Goal: Task Accomplishment & Management: Use online tool/utility

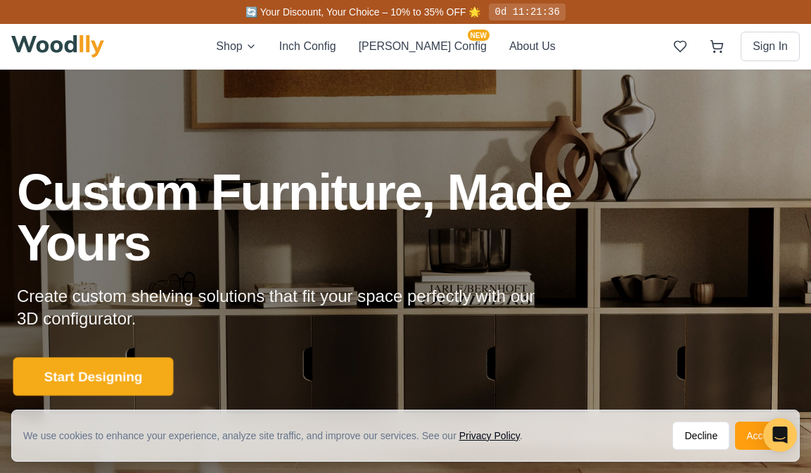
click at [96, 371] on button "Start Designing" at bounding box center [93, 376] width 160 height 39
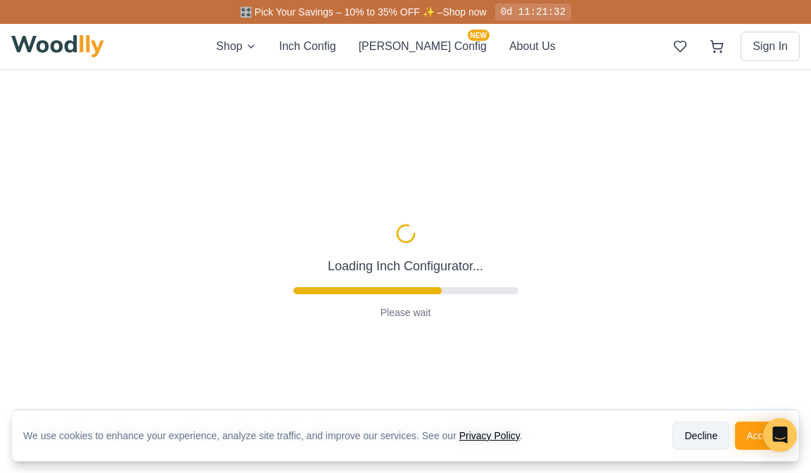
click at [582, 439] on button "Decline" at bounding box center [700, 435] width 57 height 28
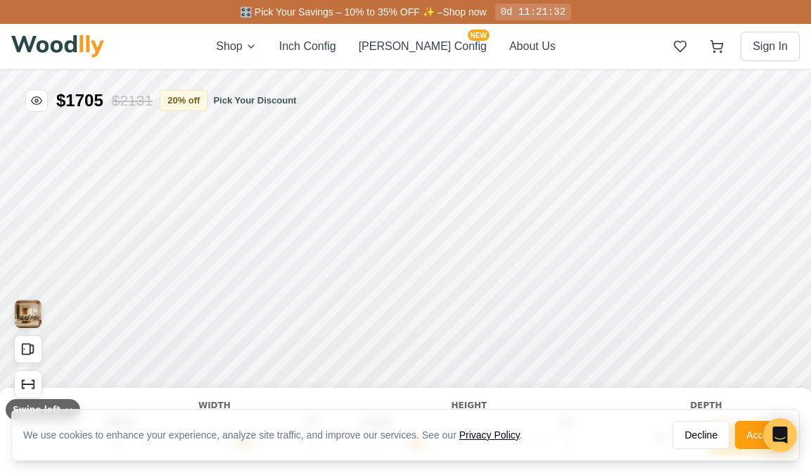
type input "56"
type input "2"
click at [582, 439] on button "Decline" at bounding box center [700, 435] width 57 height 28
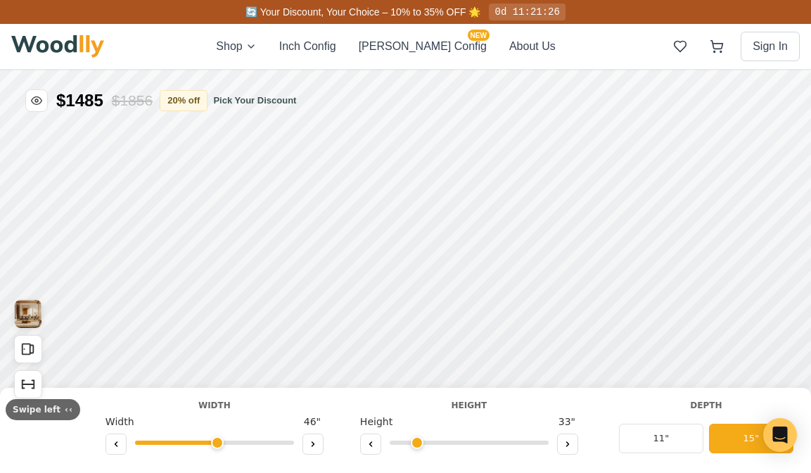
drag, startPoint x: 237, startPoint y: 442, endPoint x: 210, endPoint y: 443, distance: 26.7
type input "46"
click at [210, 443] on input "range" at bounding box center [214, 442] width 159 height 4
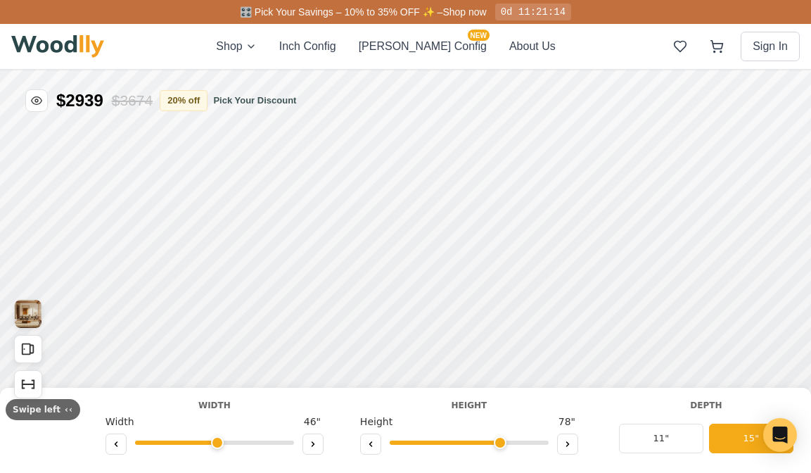
drag, startPoint x: 414, startPoint y: 444, endPoint x: 486, endPoint y: 444, distance: 71.7
click at [486, 444] on input "range" at bounding box center [469, 442] width 159 height 4
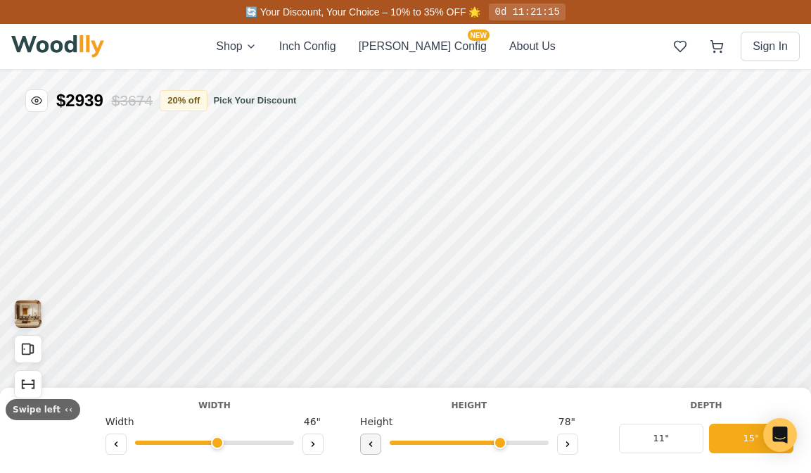
click at [369, 442] on icon at bounding box center [370, 444] width 2 height 4
type input "5"
click at [558, 419] on span "68 "" at bounding box center [567, 421] width 23 height 15
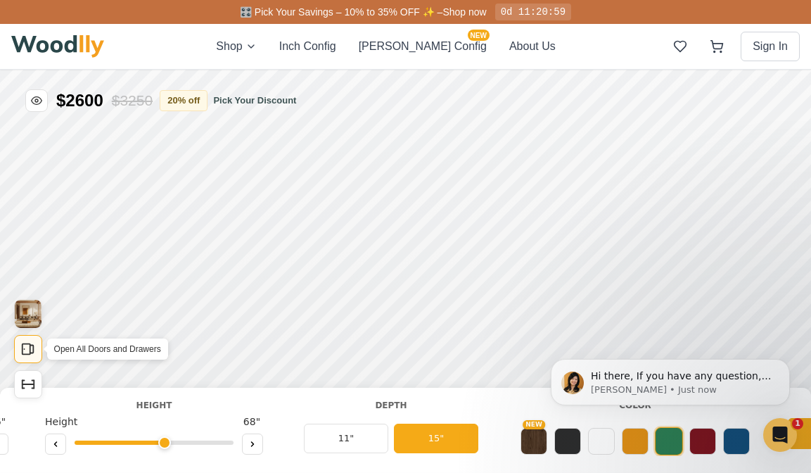
click at [32, 344] on icon "Open All Doors and Drawers" at bounding box center [27, 348] width 15 height 15
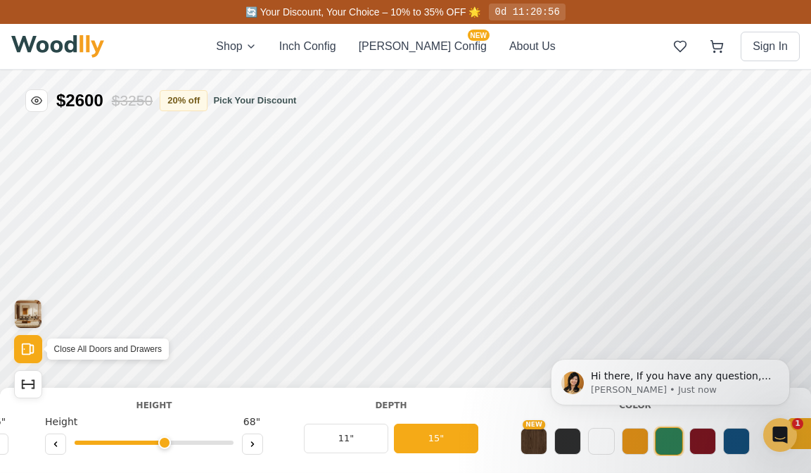
click at [27, 347] on icon "Open All Doors and Drawers" at bounding box center [27, 348] width 15 height 15
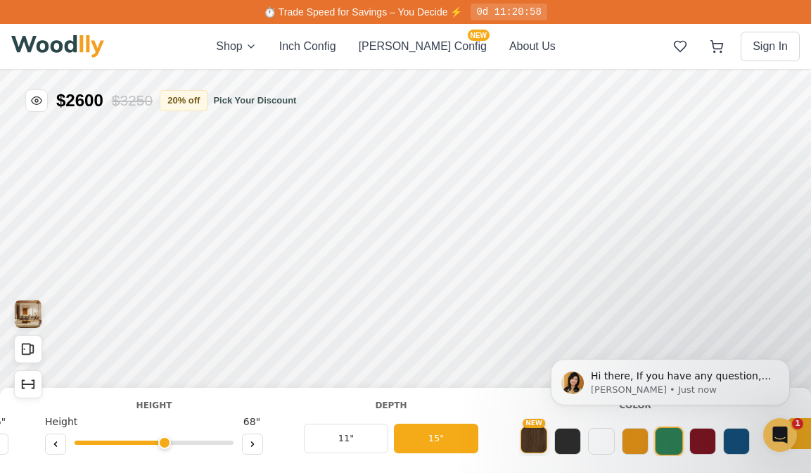
click at [525, 438] on button "NEW" at bounding box center [533, 439] width 27 height 27
drag, startPoint x: 67, startPoint y: 184, endPoint x: 600, endPoint y: 436, distance: 589.8
click at [582, 436] on button at bounding box center [601, 439] width 27 height 27
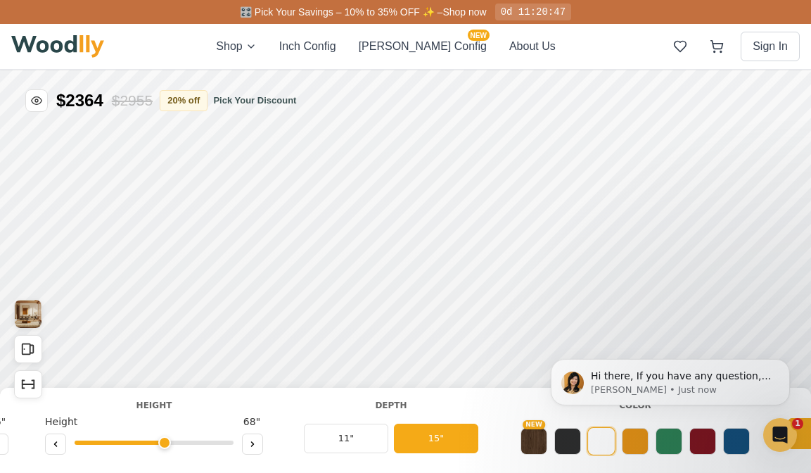
drag, startPoint x: 535, startPoint y: 406, endPoint x: 399, endPoint y: 403, distance: 136.4
click at [582, 357] on button "Dismiss notification" at bounding box center [785, 363] width 18 height 18
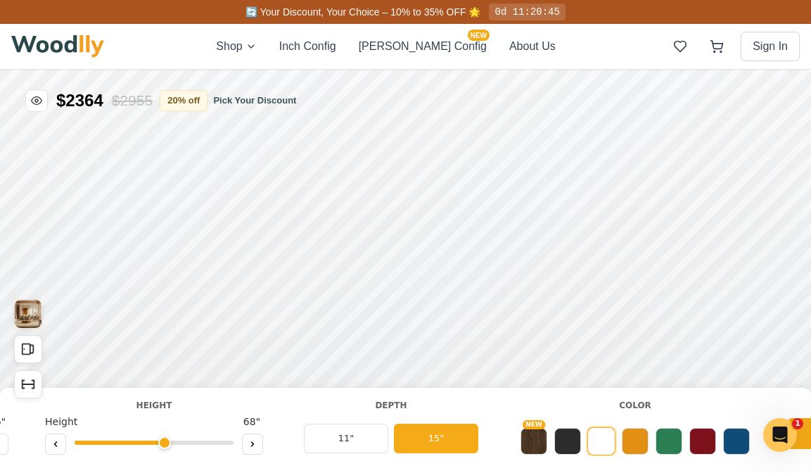
drag, startPoint x: 625, startPoint y: 405, endPoint x: 430, endPoint y: 387, distance: 196.3
click at [430, 387] on div "White Sideboard Width Width 46 " Height Height 68 " Depth 11" 15" Color NEW Sty…" at bounding box center [405, 429] width 811 height 85
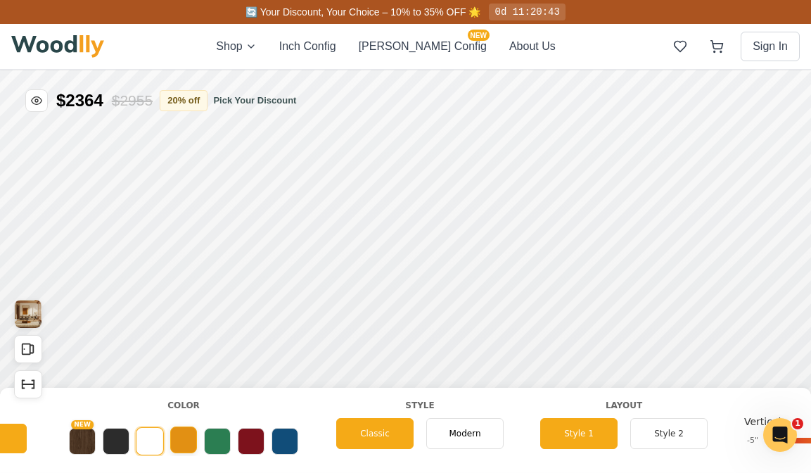
scroll to position [0, 720]
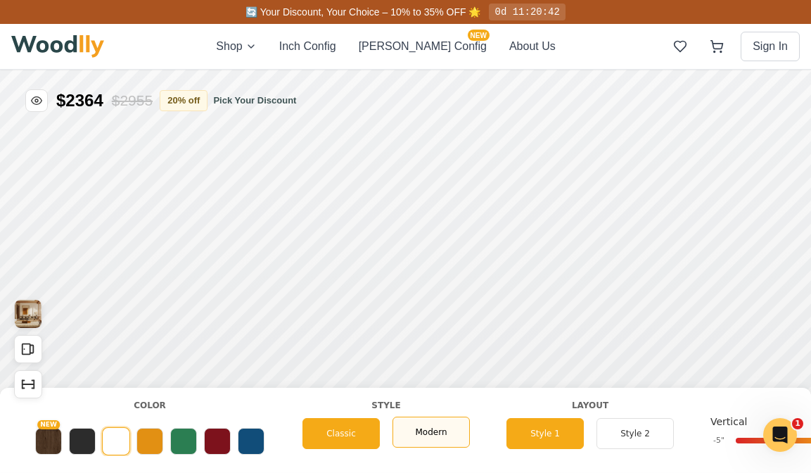
click at [444, 426] on span "Modern" at bounding box center [431, 431] width 32 height 13
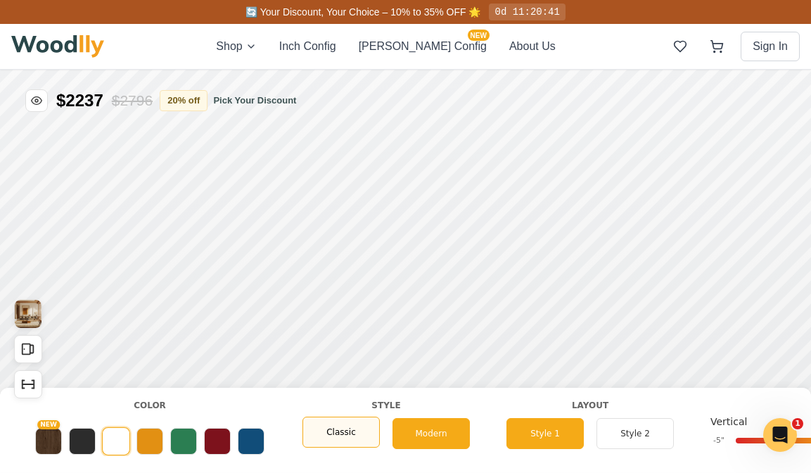
click at [355, 429] on span "Classic" at bounding box center [341, 431] width 30 height 13
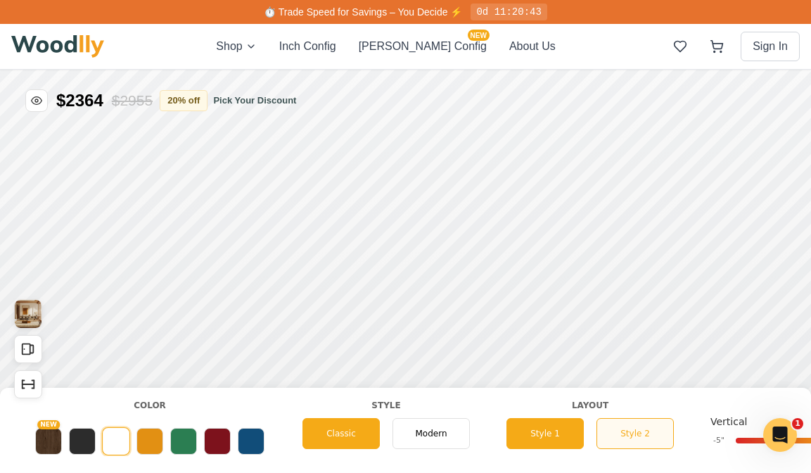
click at [582, 437] on button "Style 2" at bounding box center [634, 433] width 77 height 31
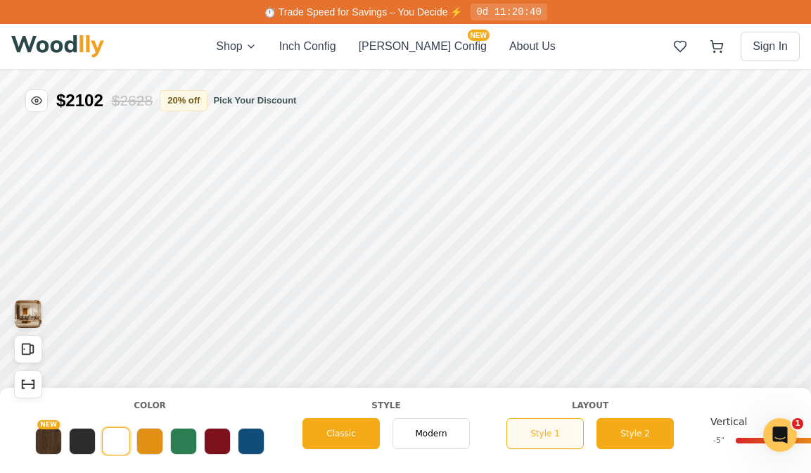
click at [540, 427] on button "Style 1" at bounding box center [544, 433] width 77 height 31
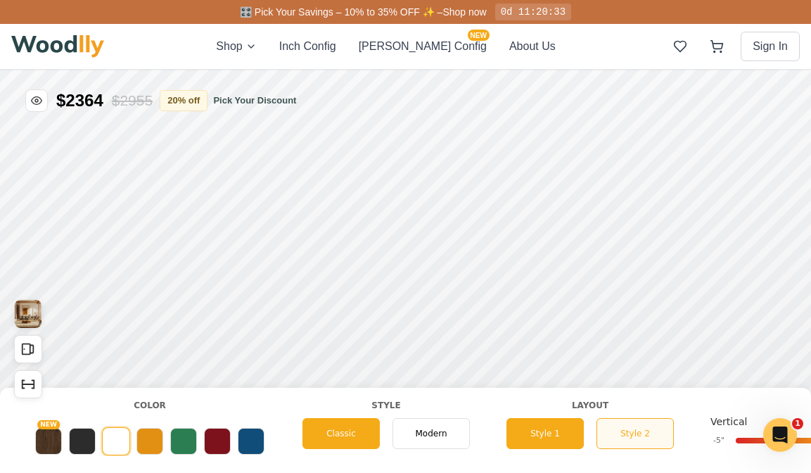
click at [582, 428] on button "Style 2" at bounding box center [634, 433] width 77 height 31
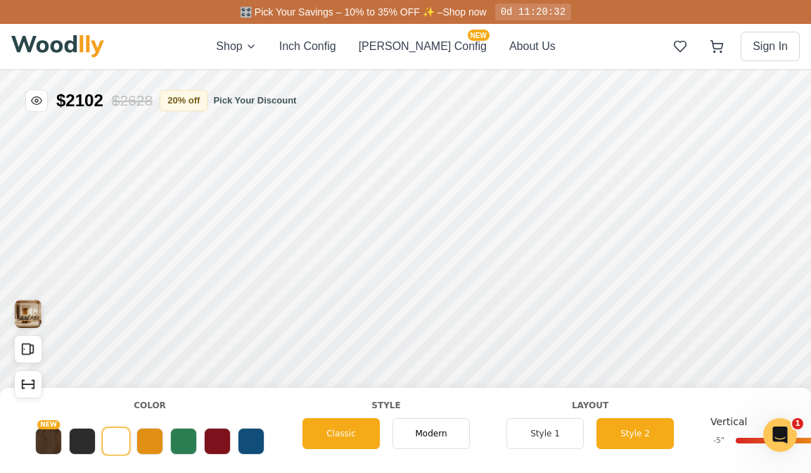
drag, startPoint x: 669, startPoint y: 396, endPoint x: 501, endPoint y: 398, distance: 168.1
click at [501, 398] on div "White Sideboard Width Width 46 " Height Height 68 " Depth 11" 15" Color NEW Sty…" at bounding box center [405, 429] width 811 height 85
drag, startPoint x: 613, startPoint y: 401, endPoint x: 477, endPoint y: 395, distance: 135.8
click at [477, 395] on div "White Sideboard Width Width 46 " Height Height 68 " Depth 11" 15" Color NEW Sty…" at bounding box center [405, 429] width 811 height 85
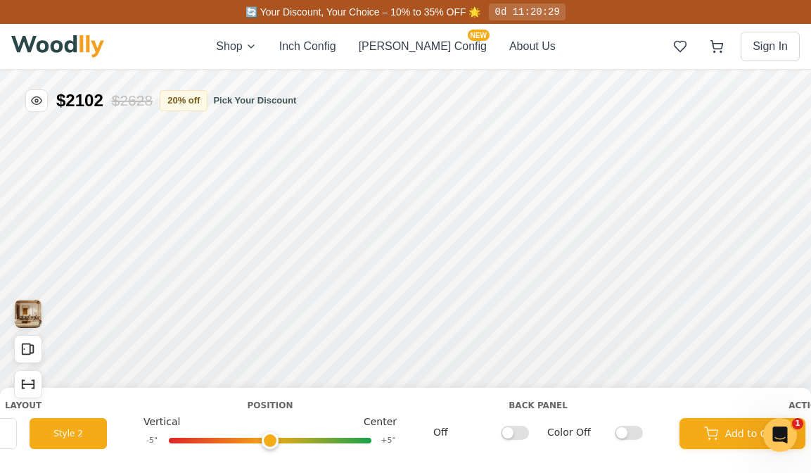
scroll to position [0, 1288]
click at [516, 431] on input "Off" at bounding box center [514, 432] width 28 height 14
click at [520, 431] on input "On" at bounding box center [514, 432] width 28 height 14
checkbox input "false"
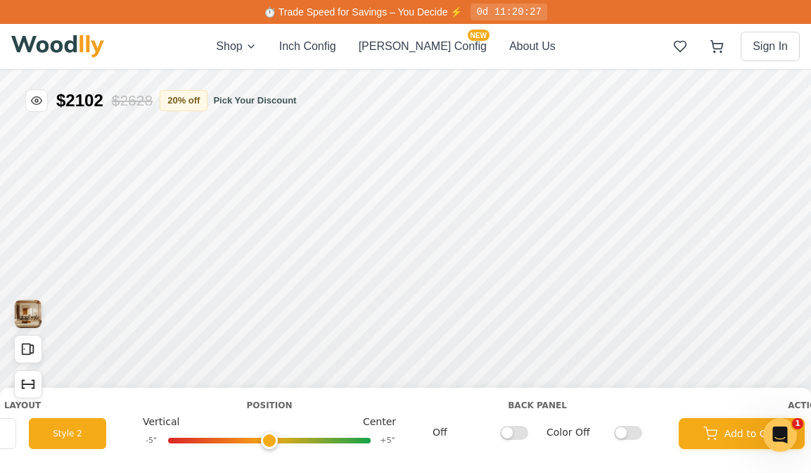
click at [582, 431] on input "Color Off" at bounding box center [628, 432] width 28 height 14
click at [582, 431] on input "Color On" at bounding box center [628, 432] width 28 height 14
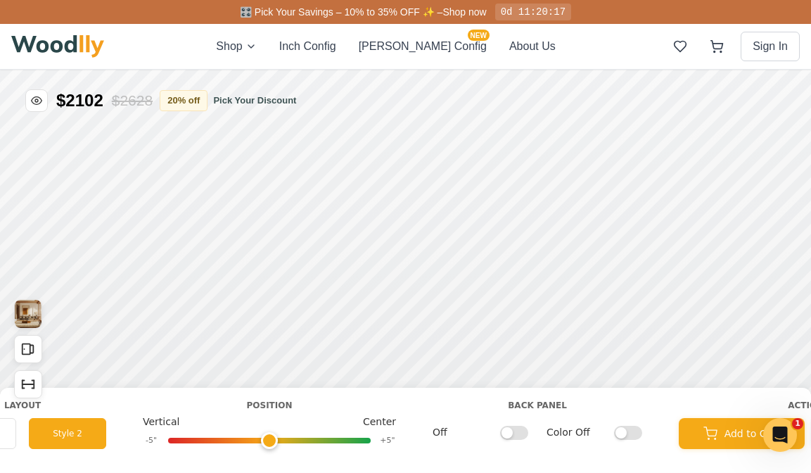
click at [582, 432] on input "Color Off" at bounding box center [628, 432] width 28 height 14
checkbox input "true"
click at [503, 437] on input "Off" at bounding box center [514, 432] width 28 height 14
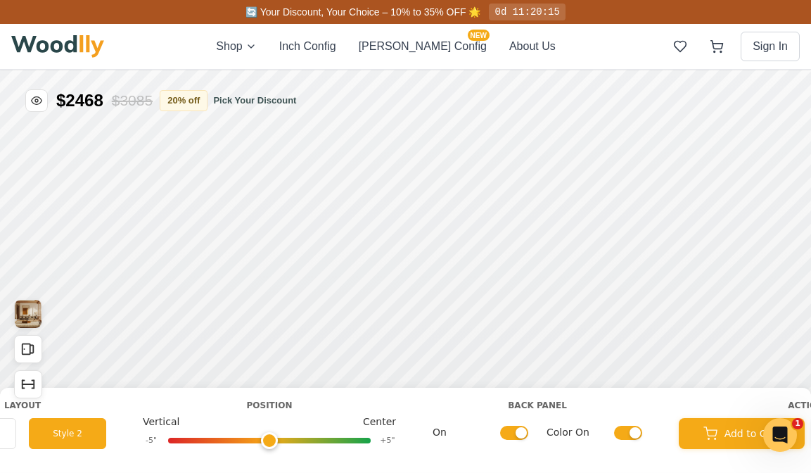
click at [514, 434] on input "On" at bounding box center [514, 432] width 28 height 14
checkbox input "false"
click at [582, 431] on input "Color On" at bounding box center [628, 432] width 28 height 14
checkbox input "false"
click at [515, 430] on input "Off" at bounding box center [514, 432] width 28 height 14
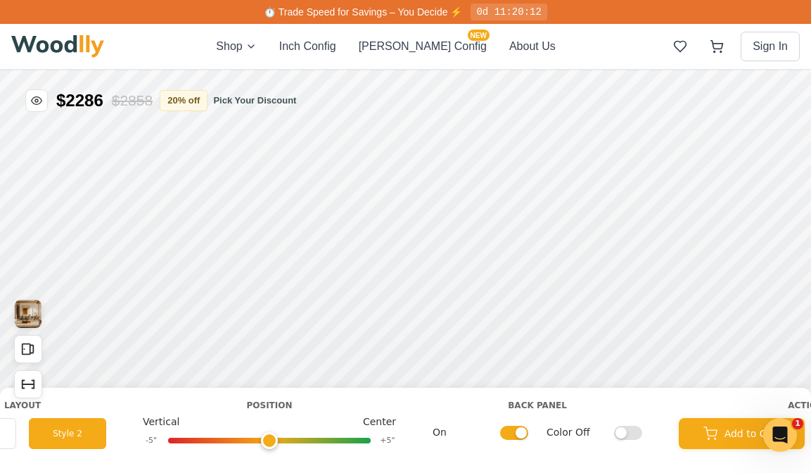
click at [515, 430] on input "On" at bounding box center [514, 432] width 28 height 14
checkbox input "false"
click at [582, 437] on input "Color Off" at bounding box center [628, 432] width 28 height 14
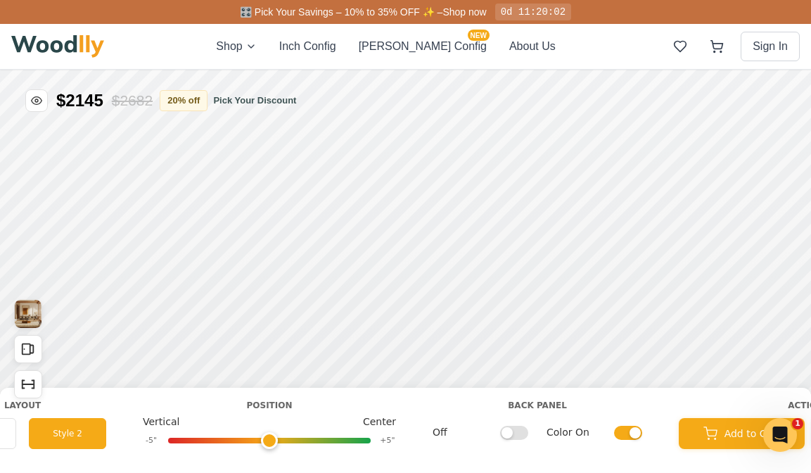
click at [582, 437] on input "Color On" at bounding box center [628, 432] width 28 height 14
checkbox input "false"
drag, startPoint x: 605, startPoint y: 406, endPoint x: 451, endPoint y: 406, distance: 154.0
click at [451, 406] on div "Back Panel" at bounding box center [537, 405] width 210 height 13
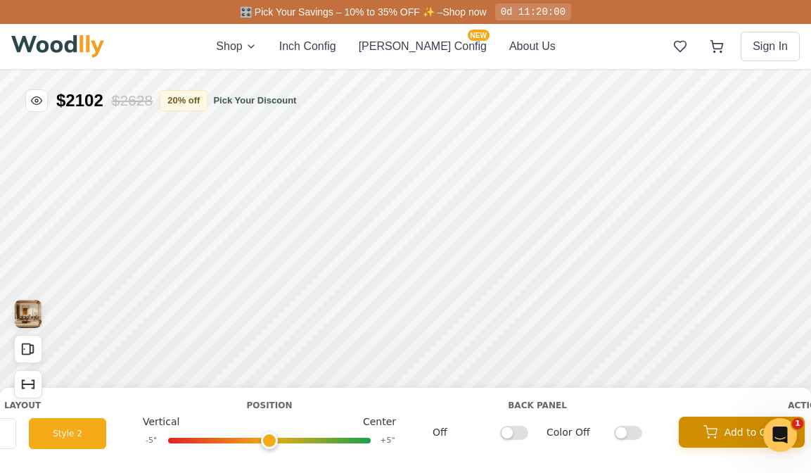
drag, startPoint x: 458, startPoint y: 413, endPoint x: 702, endPoint y: 447, distance: 245.6
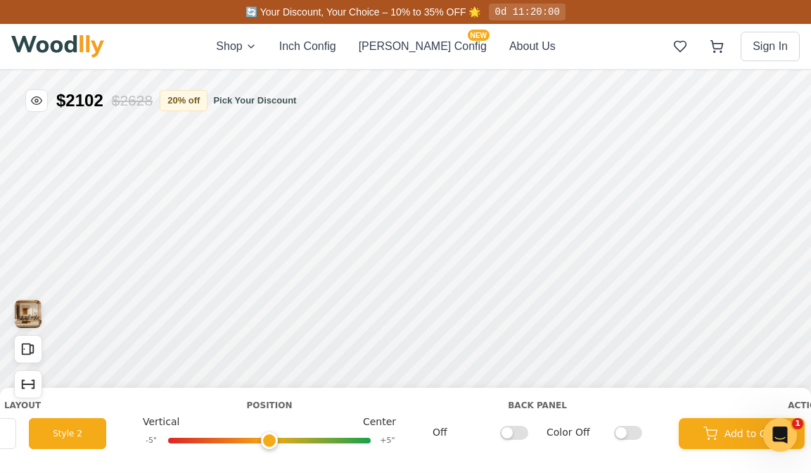
drag, startPoint x: 129, startPoint y: 402, endPoint x: 191, endPoint y: 402, distance: 61.9
click at [29, 347] on icon "Open All Doors and Drawers" at bounding box center [27, 348] width 15 height 15
drag, startPoint x: 96, startPoint y: 404, endPoint x: 237, endPoint y: 404, distance: 140.6
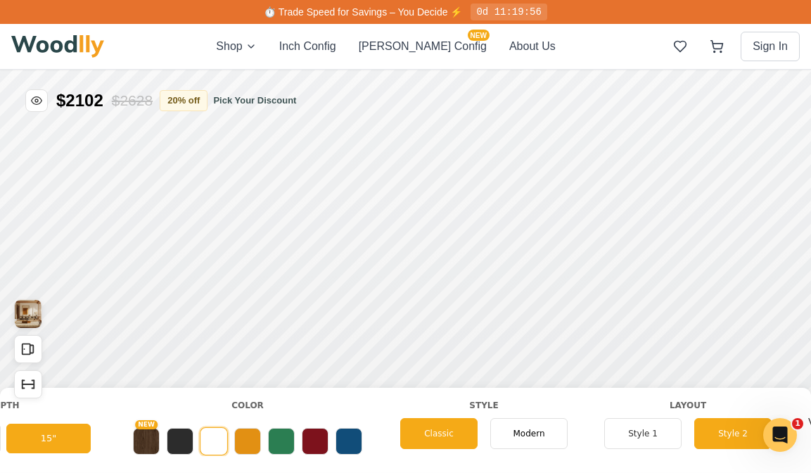
scroll to position [0, 617]
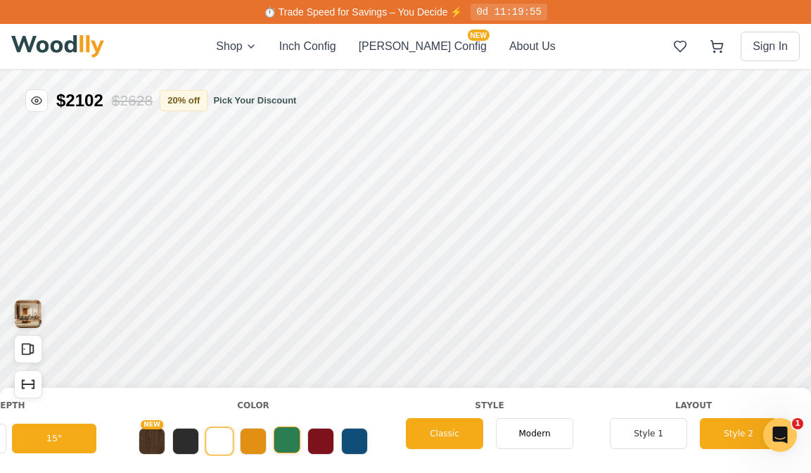
click at [293, 442] on button at bounding box center [287, 439] width 27 height 27
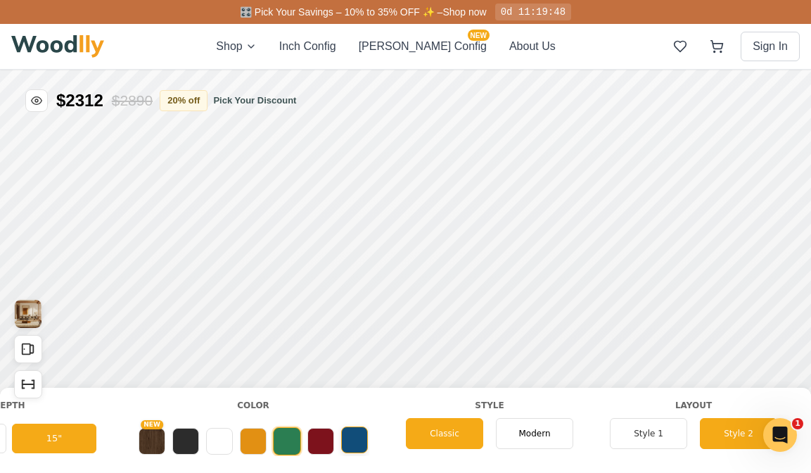
click at [352, 442] on button at bounding box center [354, 439] width 27 height 27
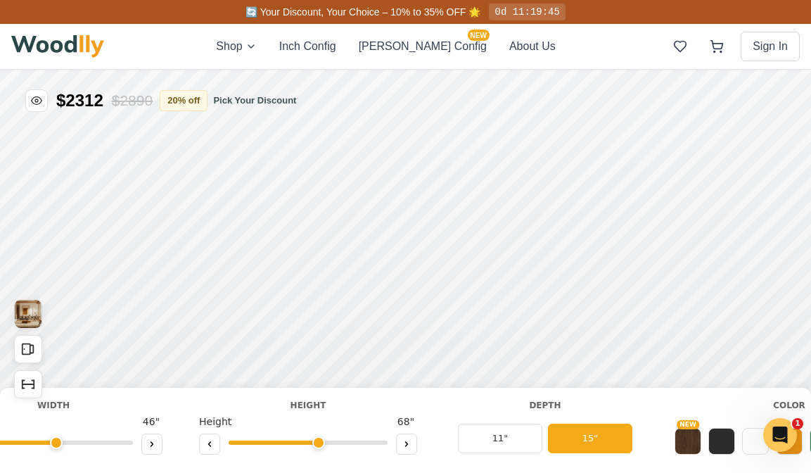
scroll to position [0, 0]
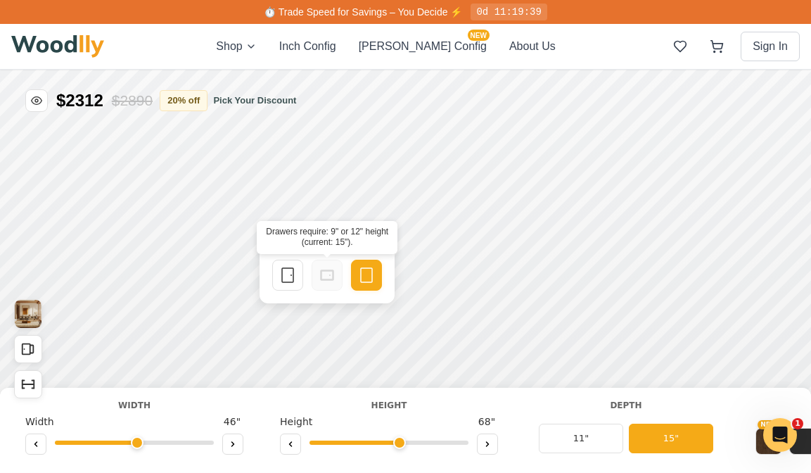
click at [331, 276] on icon at bounding box center [327, 275] width 17 height 17
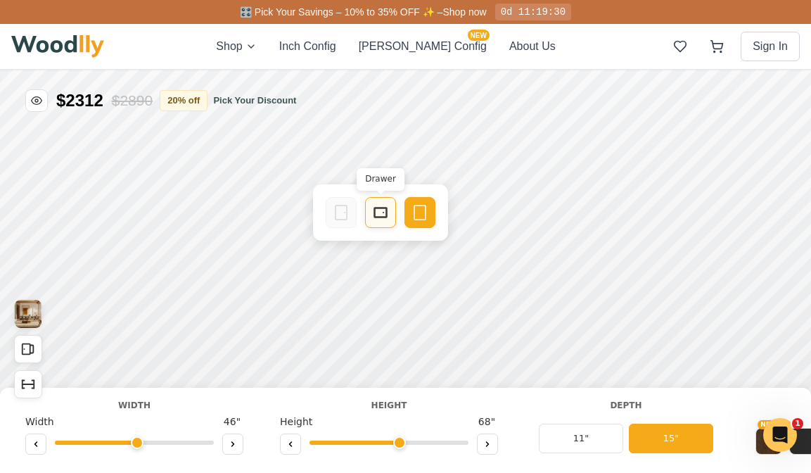
click at [379, 217] on icon at bounding box center [380, 212] width 17 height 17
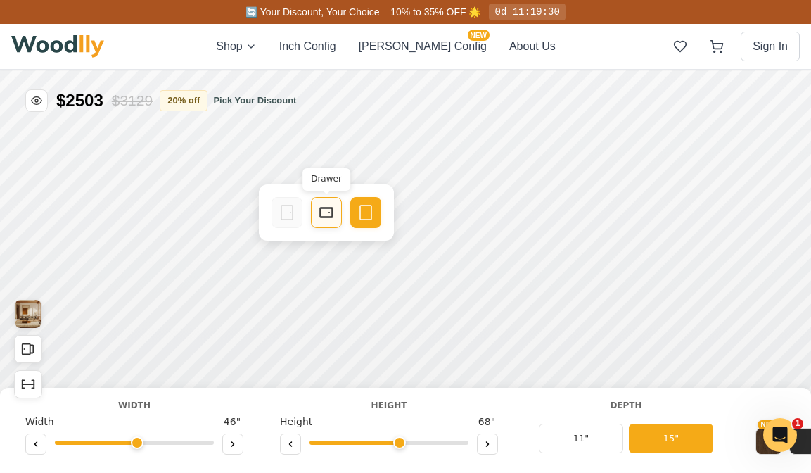
click at [338, 219] on div "Drawer" at bounding box center [326, 212] width 31 height 31
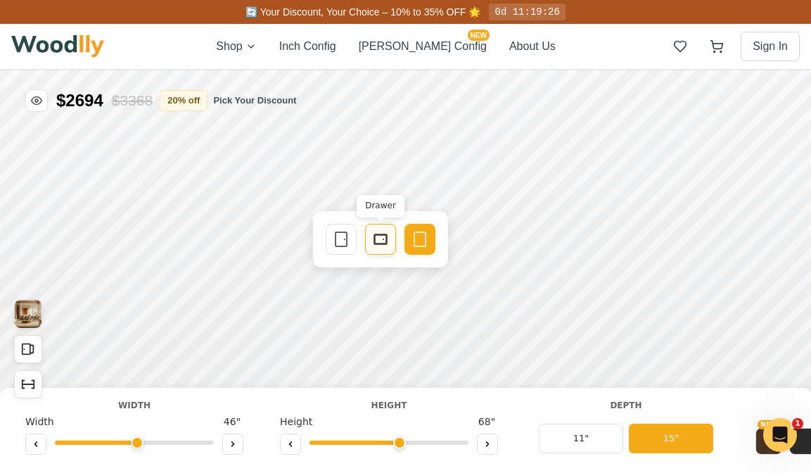
click at [378, 245] on icon at bounding box center [380, 239] width 17 height 17
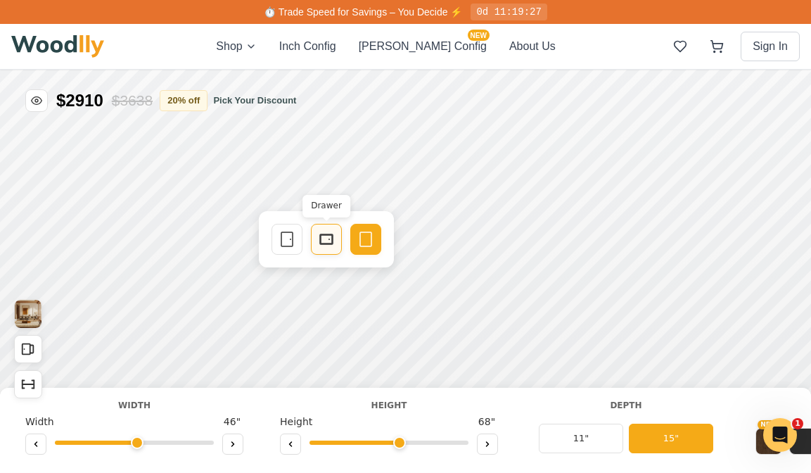
click at [328, 245] on icon at bounding box center [326, 239] width 17 height 17
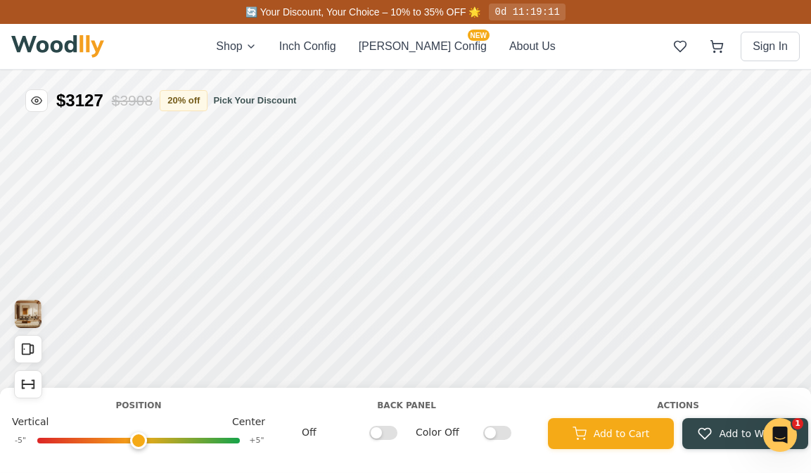
scroll to position [0, 1441]
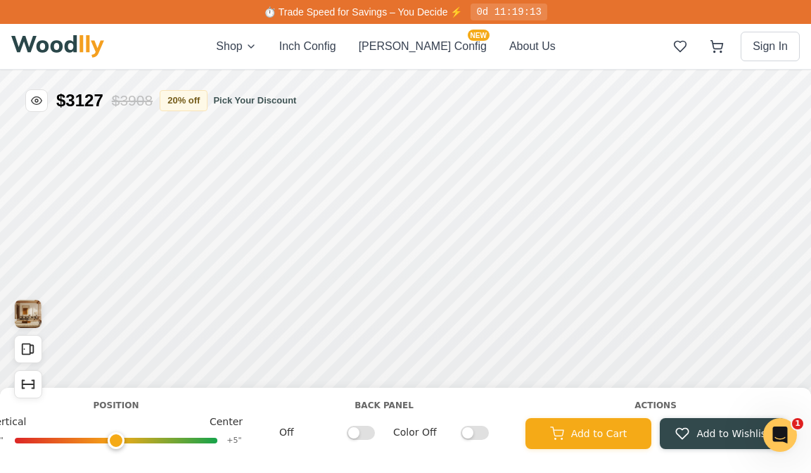
click at [357, 435] on input "Off" at bounding box center [361, 432] width 28 height 14
checkbox input "true"
click at [469, 429] on input "Color Off" at bounding box center [475, 432] width 28 height 14
checkbox input "true"
click at [361, 430] on input "On" at bounding box center [361, 432] width 28 height 14
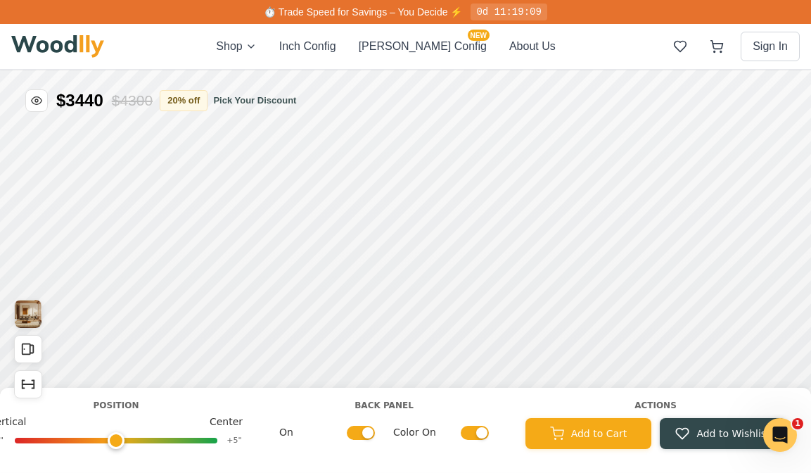
checkbox input "false"
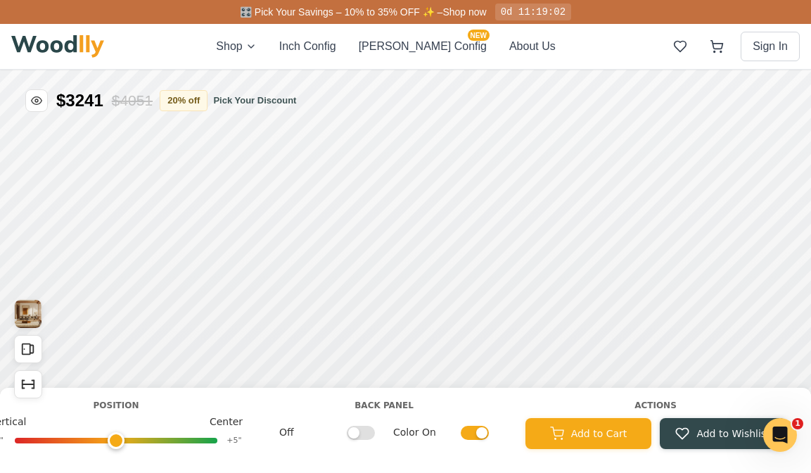
click at [479, 432] on input "Color On" at bounding box center [475, 432] width 28 height 14
click at [479, 432] on input "Color Off" at bounding box center [475, 432] width 28 height 14
checkbox input "true"
click at [356, 427] on input "Off" at bounding box center [361, 432] width 28 height 14
checkbox input "true"
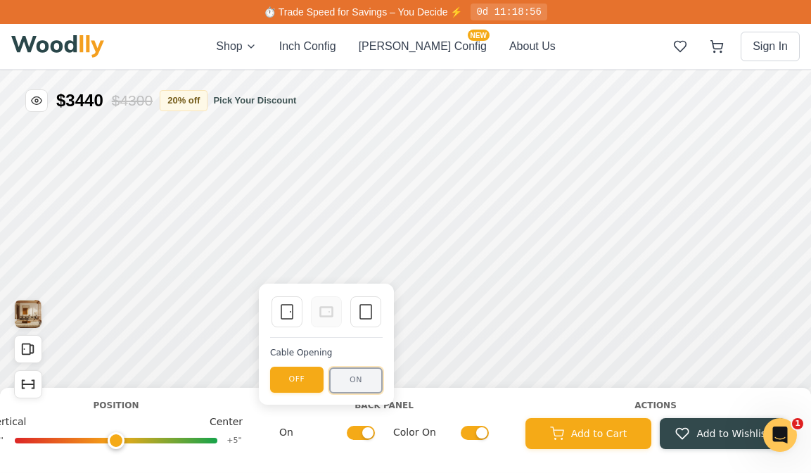
click at [361, 380] on button "ON" at bounding box center [355, 380] width 53 height 26
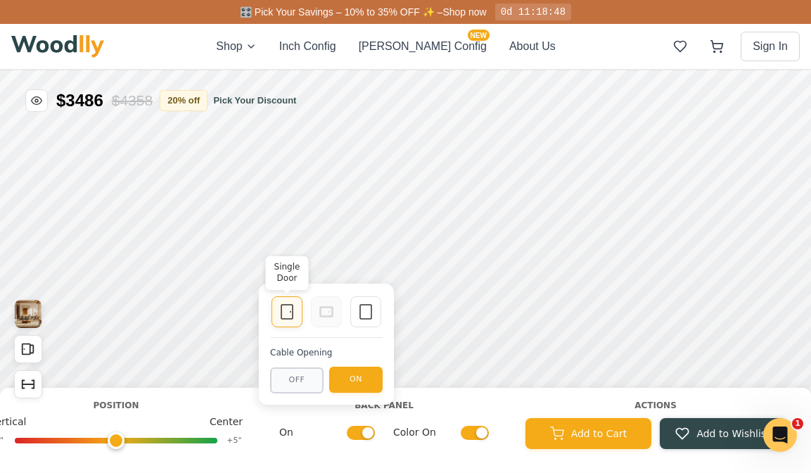
click at [294, 311] on icon at bounding box center [286, 311] width 17 height 17
click at [290, 310] on icon at bounding box center [286, 311] width 17 height 17
click at [370, 318] on icon at bounding box center [365, 311] width 17 height 17
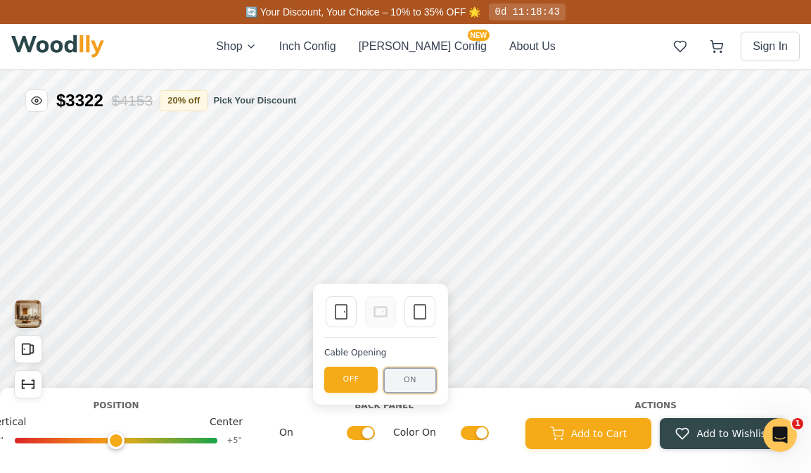
click at [411, 378] on button "ON" at bounding box center [409, 380] width 53 height 26
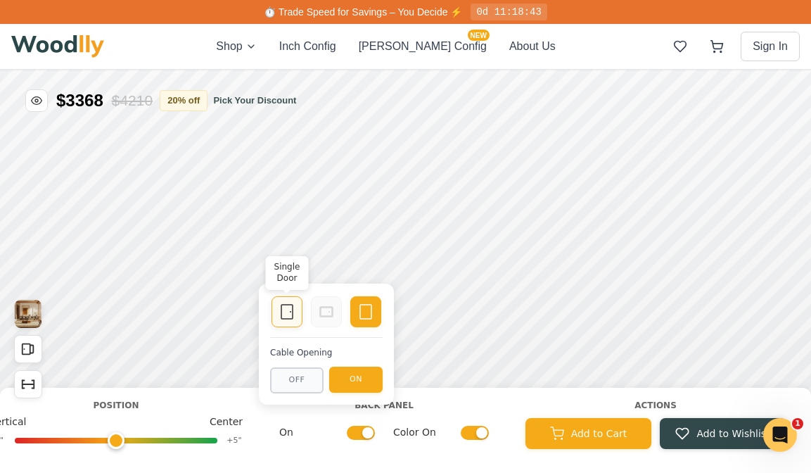
click at [298, 304] on div "Single Door" at bounding box center [286, 311] width 31 height 31
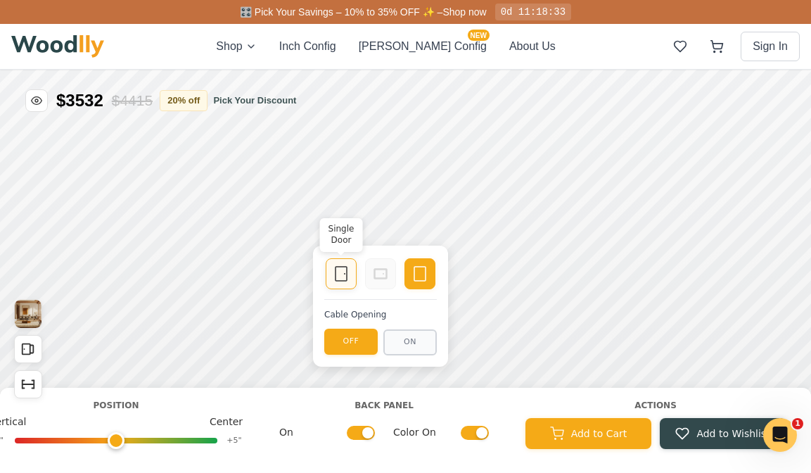
click at [335, 274] on icon at bounding box center [341, 273] width 17 height 17
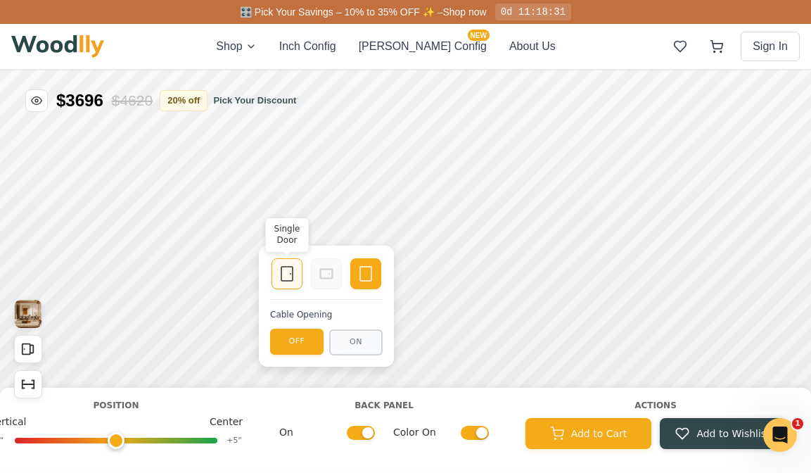
click at [302, 267] on div "Single Door" at bounding box center [286, 273] width 31 height 31
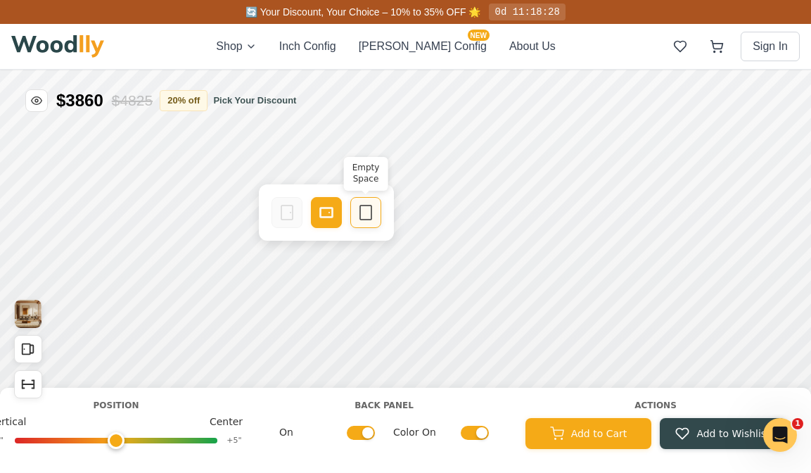
click at [363, 217] on icon at bounding box center [365, 212] width 17 height 17
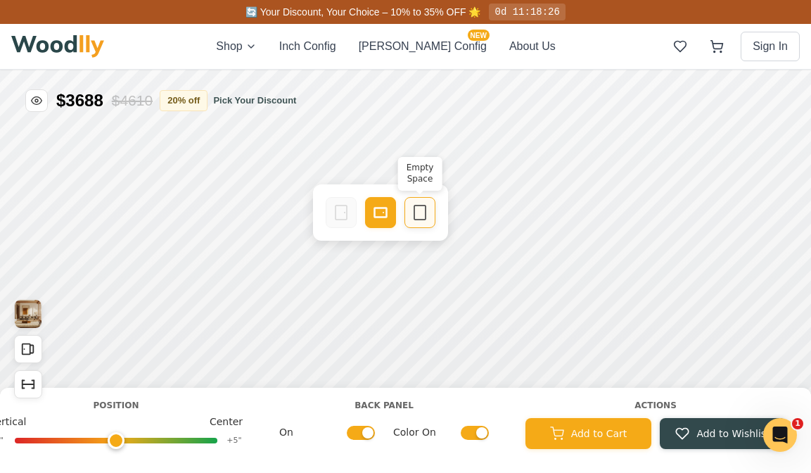
click at [416, 217] on icon at bounding box center [419, 212] width 17 height 17
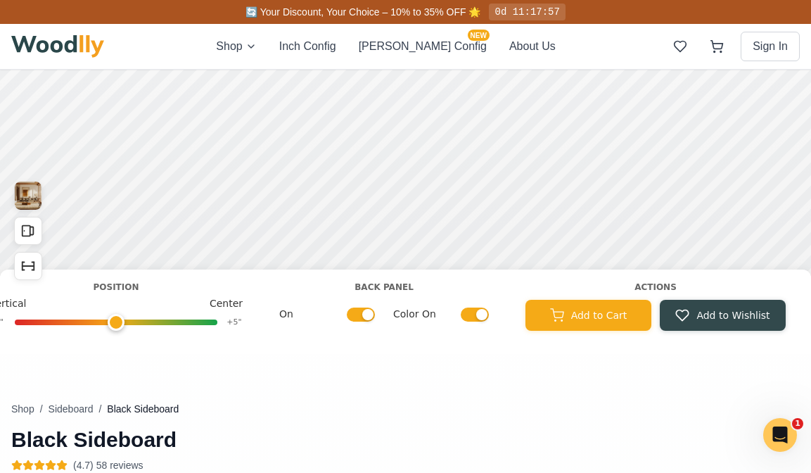
scroll to position [122, 0]
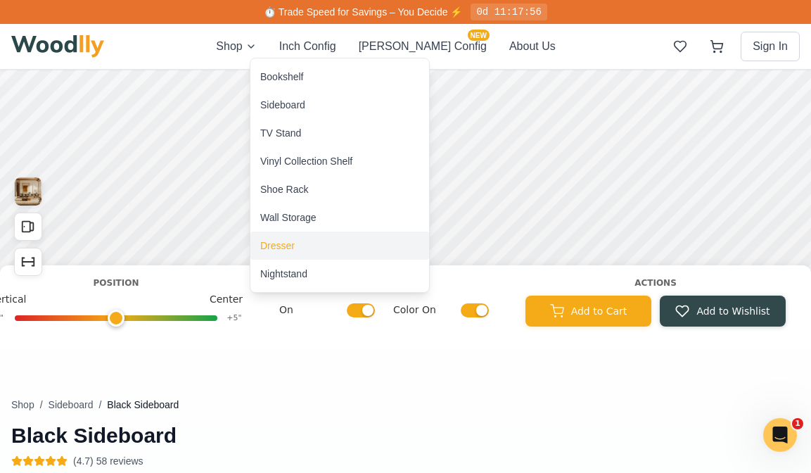
click at [285, 243] on div "Dresser" at bounding box center [277, 245] width 34 height 14
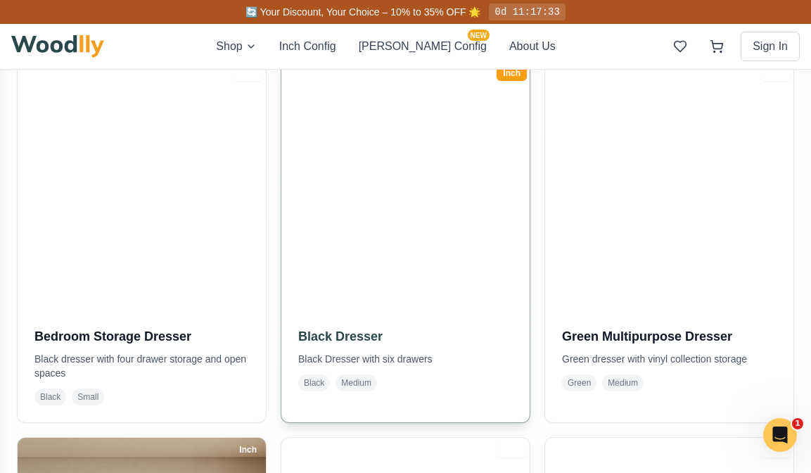
scroll to position [316, 0]
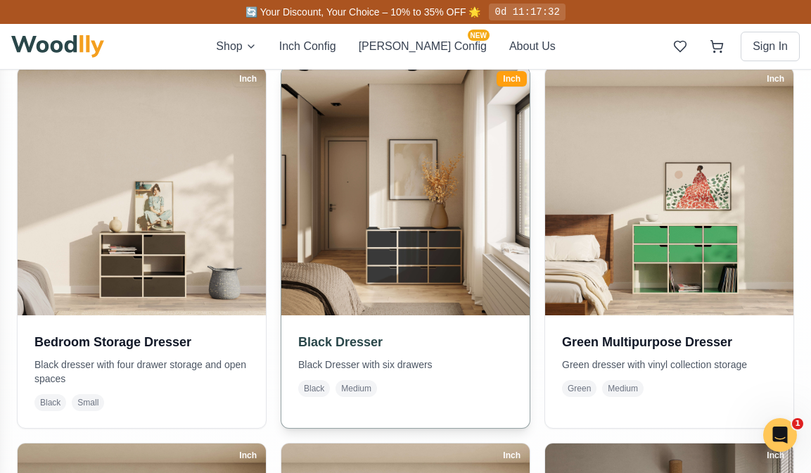
click at [333, 341] on h3 "Black Dresser" at bounding box center [405, 342] width 214 height 20
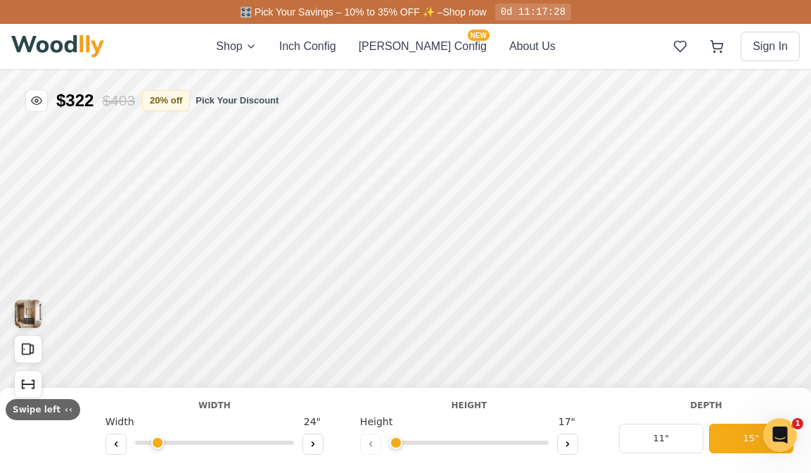
type input "55"
type input "3"
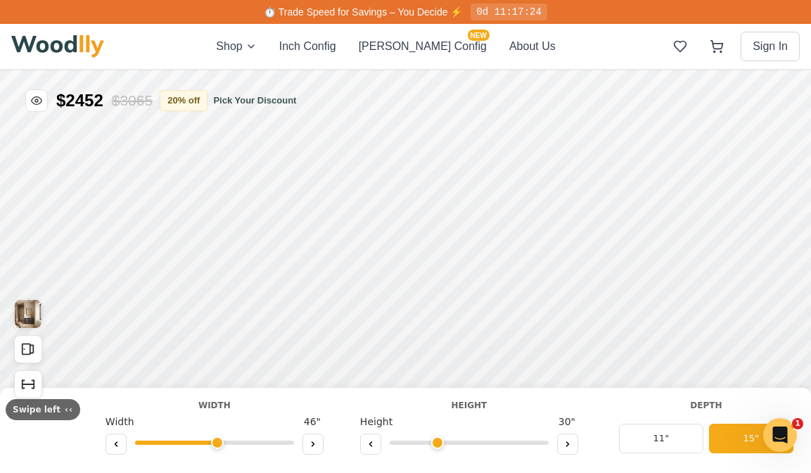
drag, startPoint x: 236, startPoint y: 444, endPoint x: 212, endPoint y: 443, distance: 23.2
type input "46"
click at [212, 443] on input "range" at bounding box center [214, 442] width 159 height 4
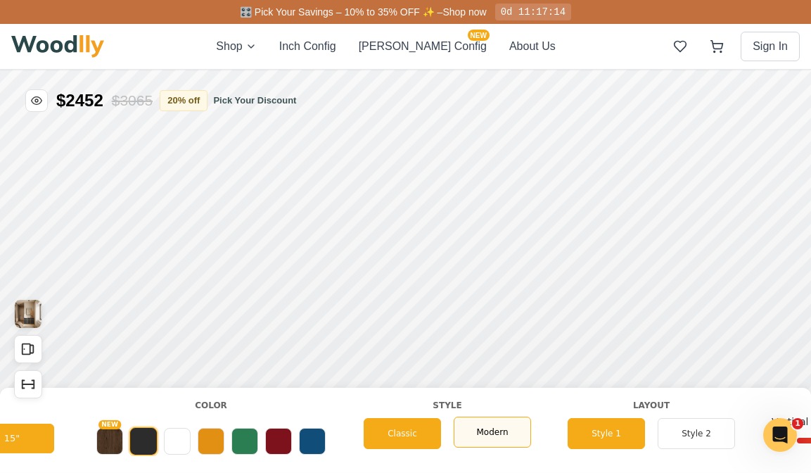
scroll to position [0, 710]
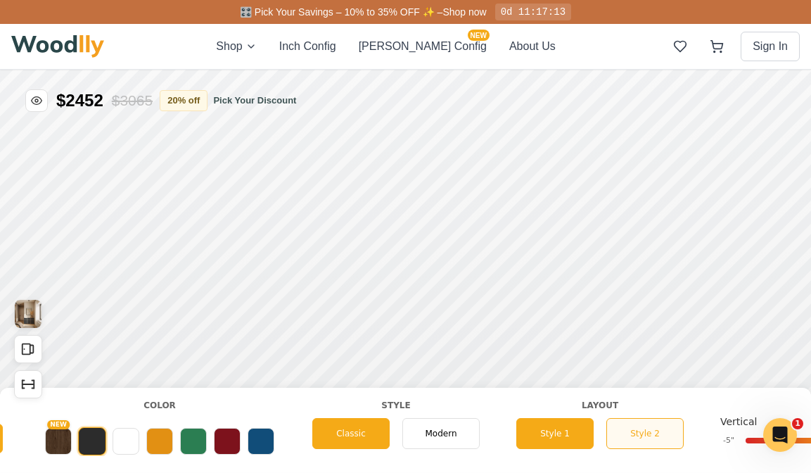
click at [582, 435] on button "Style 2" at bounding box center [644, 433] width 77 height 31
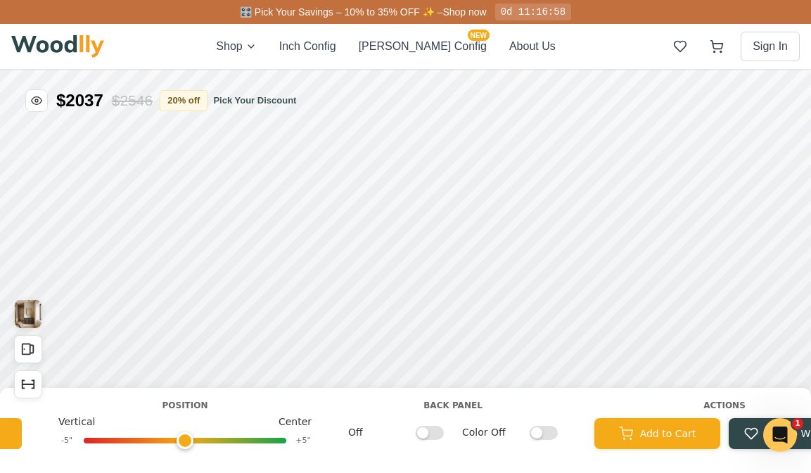
scroll to position [0, 1412]
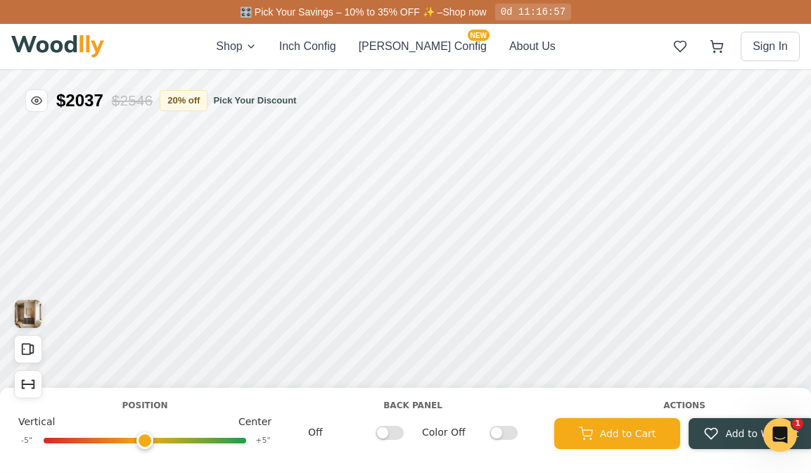
click at [507, 426] on input "Color Off" at bounding box center [503, 432] width 28 height 14
click at [507, 426] on input "Color On" at bounding box center [503, 432] width 28 height 14
checkbox input "false"
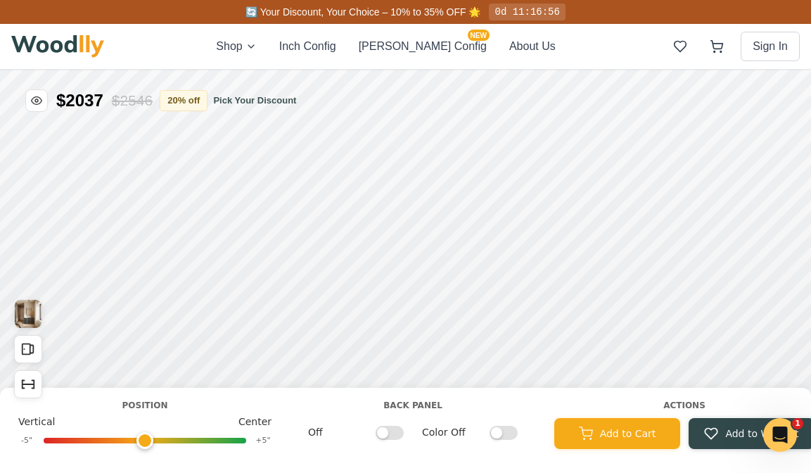
click at [390, 428] on input "Off" at bounding box center [390, 432] width 28 height 14
checkbox input "true"
click at [500, 436] on input "Color Off" at bounding box center [503, 432] width 28 height 14
click at [500, 436] on input "Color On" at bounding box center [503, 432] width 28 height 14
checkbox input "false"
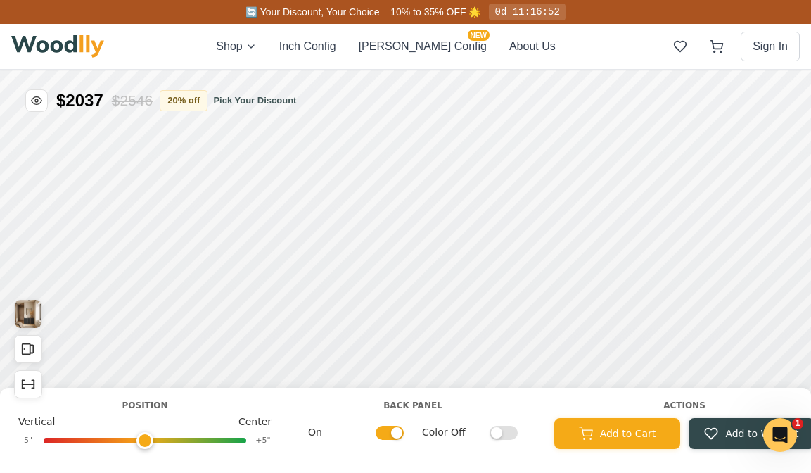
click at [397, 437] on input "On" at bounding box center [390, 432] width 28 height 14
checkbox input "false"
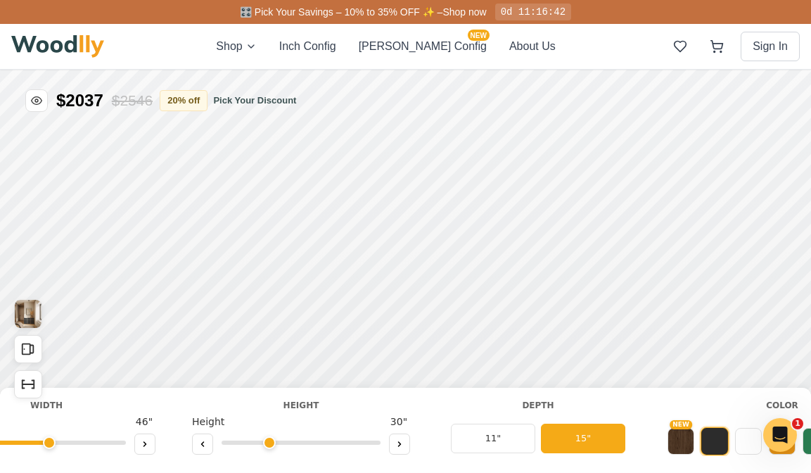
scroll to position [0, 75]
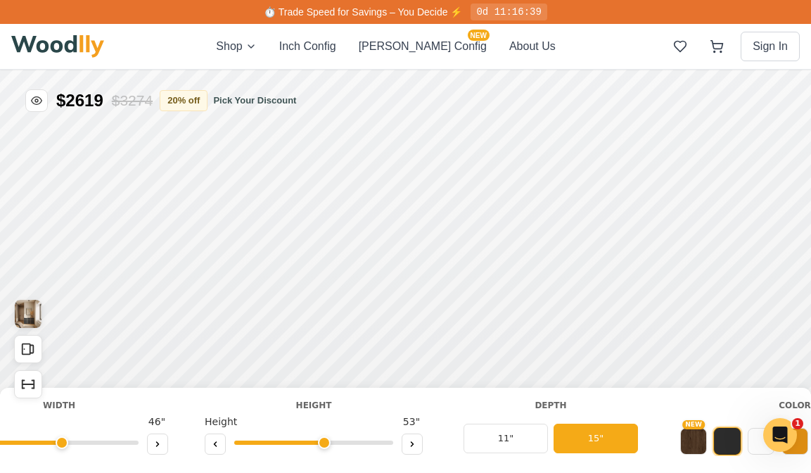
drag, startPoint x: 284, startPoint y: 442, endPoint x: 322, endPoint y: 447, distance: 38.3
click at [322, 444] on input "range" at bounding box center [313, 442] width 159 height 4
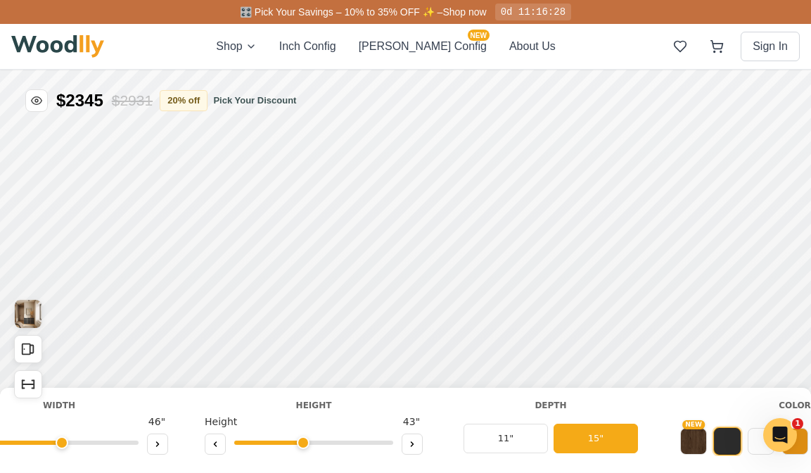
drag, startPoint x: 323, startPoint y: 445, endPoint x: 311, endPoint y: 447, distance: 12.0
type input "4"
click at [311, 444] on input "range" at bounding box center [313, 442] width 159 height 4
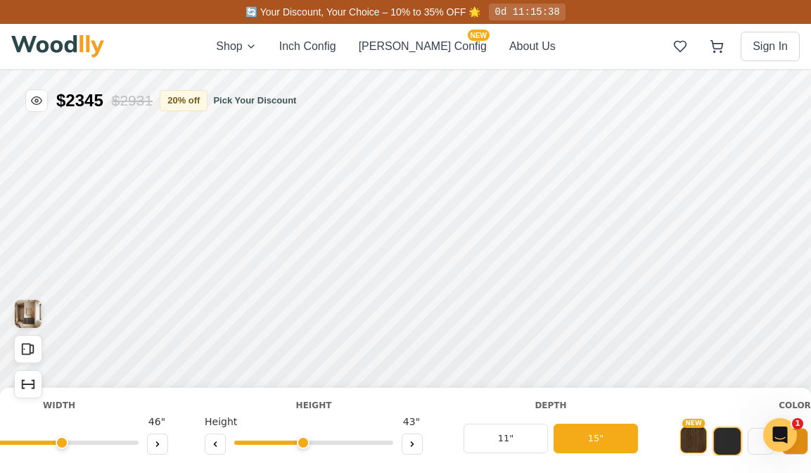
click at [582, 438] on button "NEW" at bounding box center [693, 439] width 27 height 27
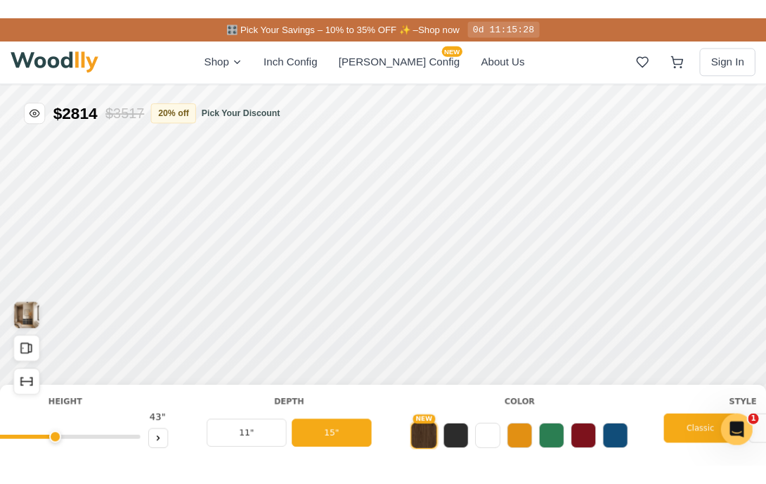
scroll to position [0, 325]
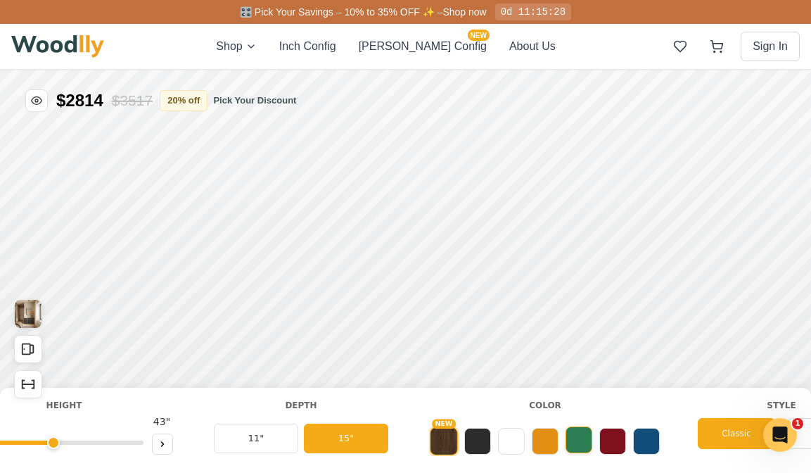
click at [573, 443] on button at bounding box center [578, 439] width 27 height 27
click at [582, 447] on button at bounding box center [646, 439] width 27 height 27
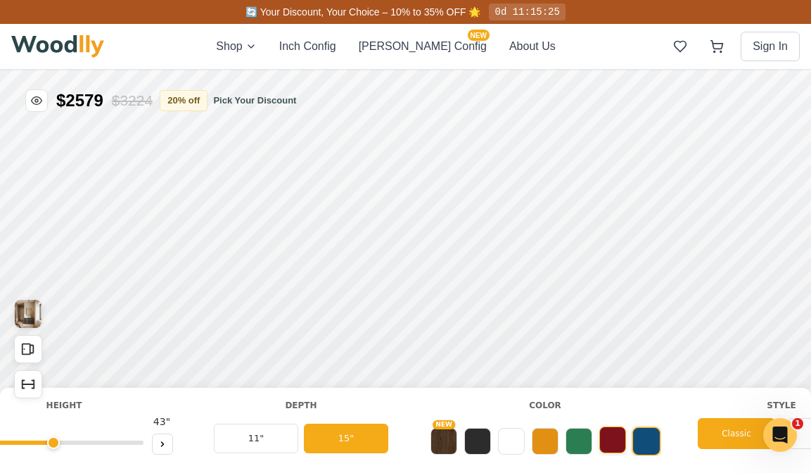
click at [582, 450] on button at bounding box center [612, 439] width 27 height 27
